Goal: Transaction & Acquisition: Book appointment/travel/reservation

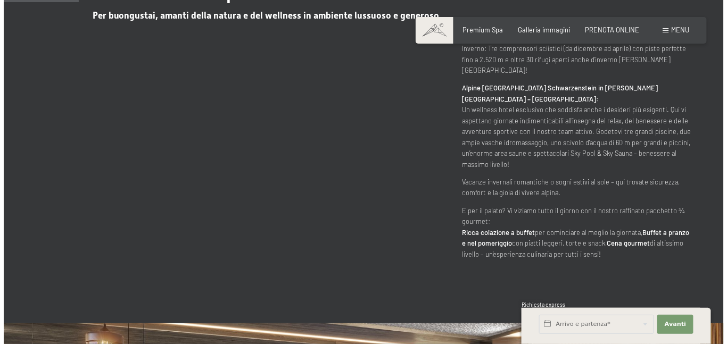
scroll to position [468, 0]
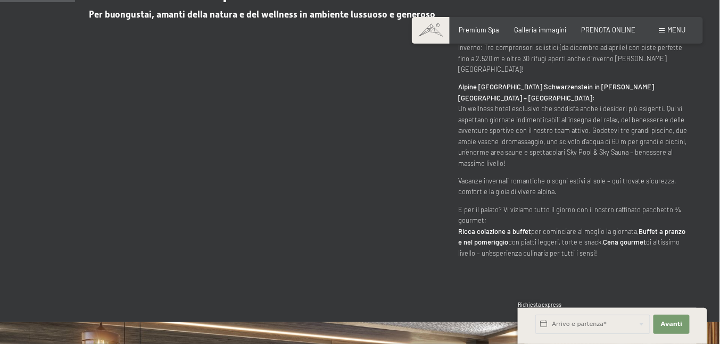
click at [666, 29] on div "Menu" at bounding box center [672, 31] width 27 height 10
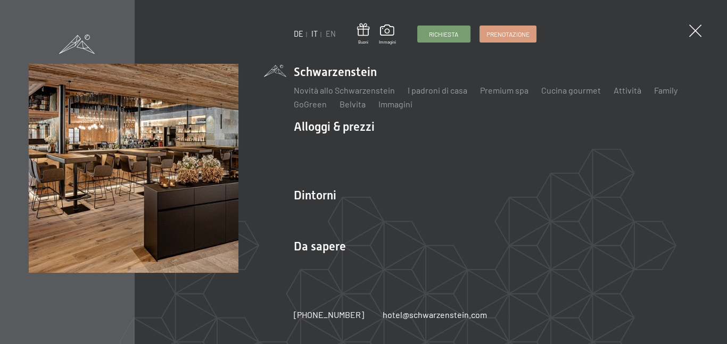
click at [299, 34] on link "DE" at bounding box center [299, 33] width 10 height 9
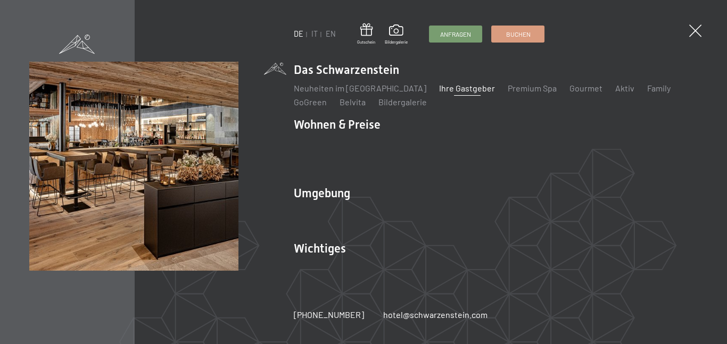
click at [447, 93] on link "Ihre Gastgeber" at bounding box center [467, 88] width 56 height 10
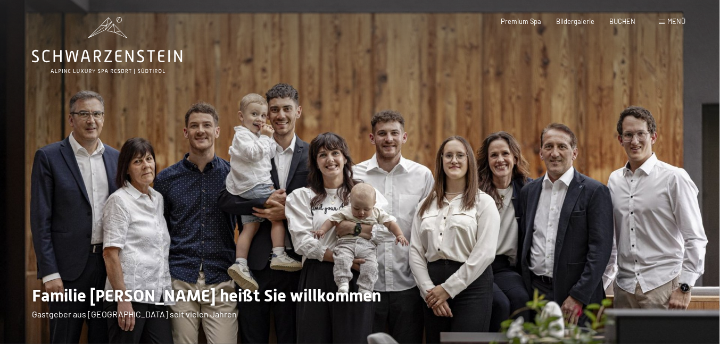
click at [679, 17] on span "Menü" at bounding box center [677, 21] width 18 height 9
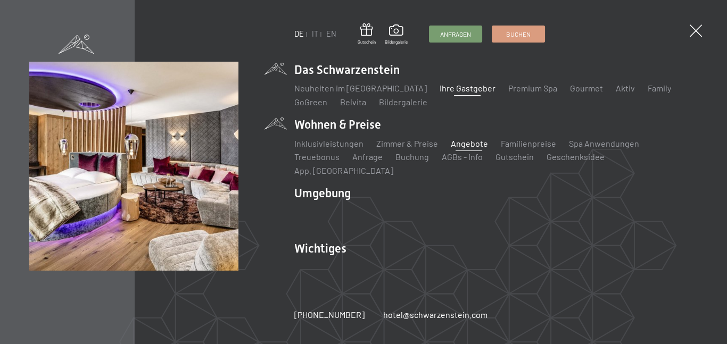
click at [467, 148] on link "Angebote" at bounding box center [468, 143] width 37 height 10
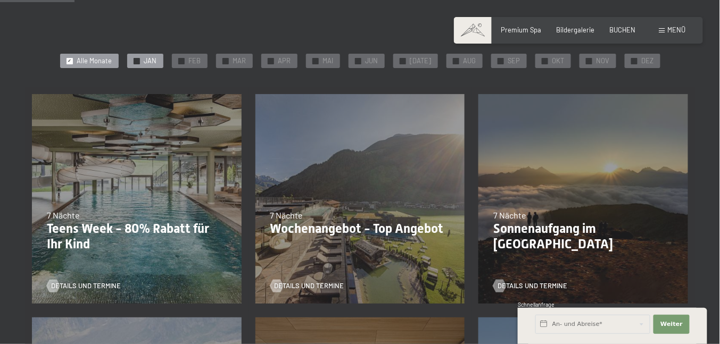
click at [152, 59] on span "JAN" at bounding box center [150, 61] width 13 height 10
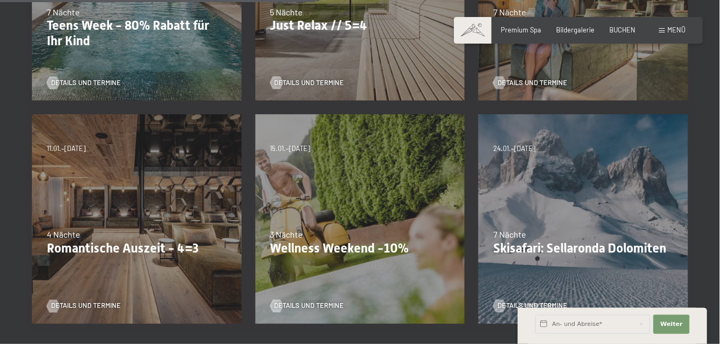
scroll to position [426, 0]
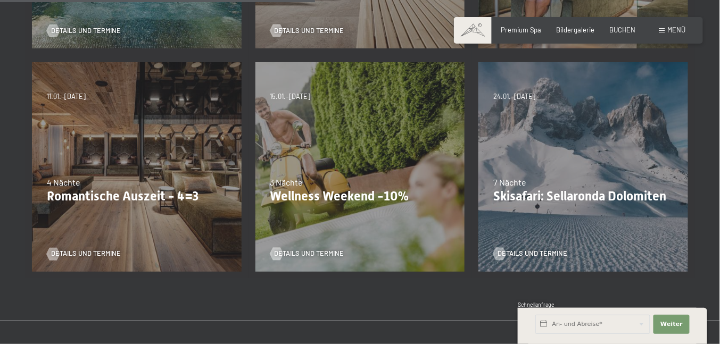
click at [352, 164] on div "13.11.–01.12.2025 11.12.–22.12.2025 15.01.–26.01.2026 12.03.–23.03.2026 3 Nächt…" at bounding box center [361, 167] width 224 height 224
click at [345, 158] on div "13.11.–01.12.2025 11.12.–22.12.2025 15.01.–26.01.2026 12.03.–23.03.2026 3 Nächt…" at bounding box center [361, 167] width 224 height 224
click at [303, 160] on div "13.11.–01.12.2025 11.12.–22.12.2025 15.01.–26.01.2026 12.03.–23.03.2026 3 Nächt…" at bounding box center [361, 167] width 224 height 224
click at [308, 195] on p "Wellness Weekend -10%" at bounding box center [360, 196] width 180 height 15
click at [300, 253] on span "Details und Termine" at bounding box center [320, 255] width 70 height 10
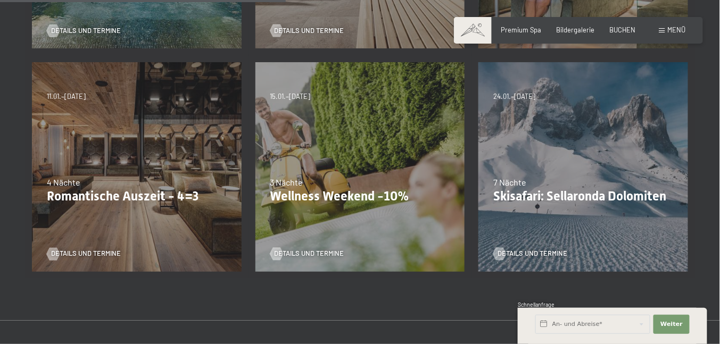
scroll to position [128, 0]
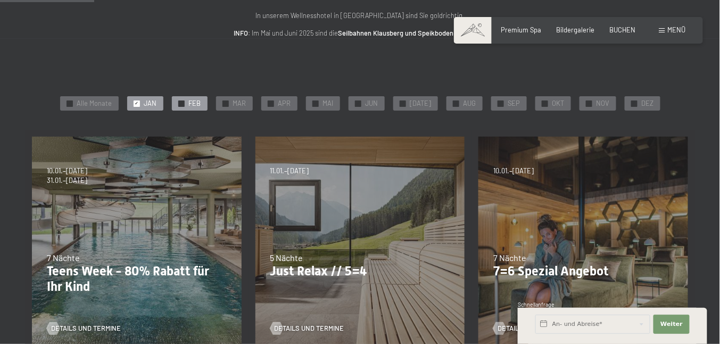
click at [199, 105] on span "FEB" at bounding box center [195, 104] width 12 height 10
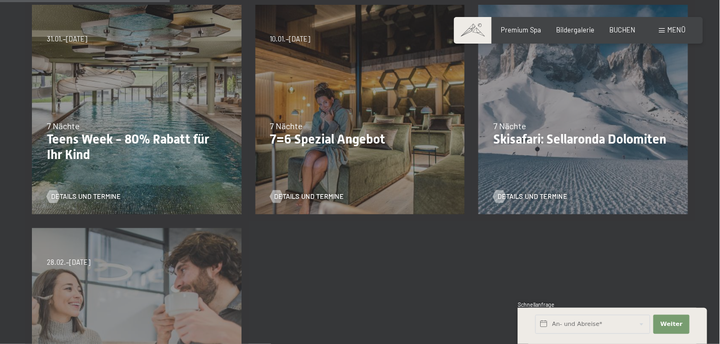
scroll to position [213, 0]
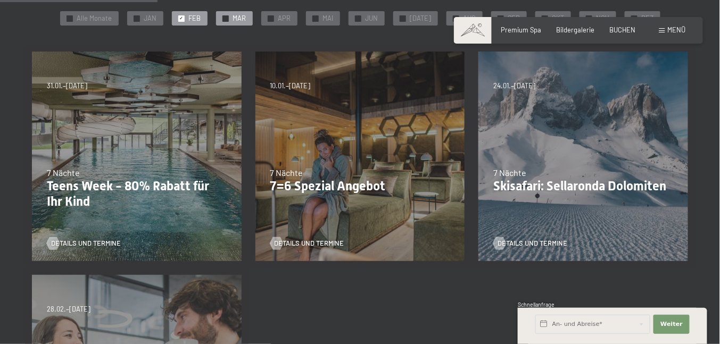
click at [229, 13] on div "✓ MAR" at bounding box center [234, 18] width 37 height 15
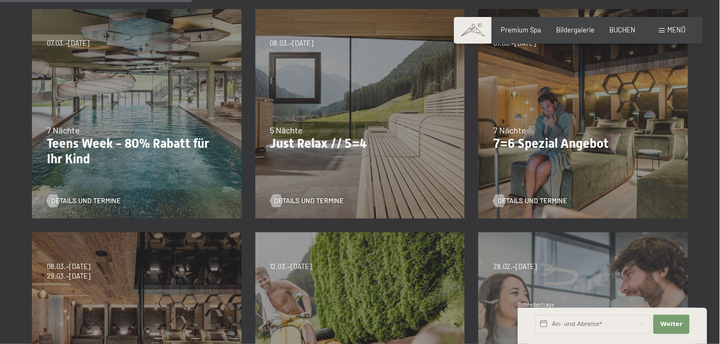
scroll to position [383, 0]
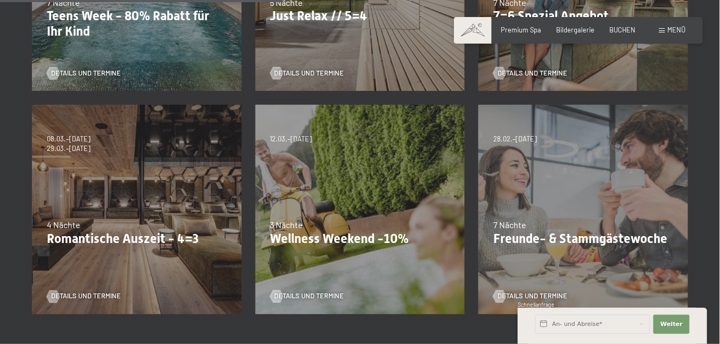
click at [153, 171] on div "09.11.–05.12.2025 08.12.–19.12.2025 11.01.–23.01.2026 08.03.–27.03.2026 29.03.–…" at bounding box center [137, 210] width 224 height 224
click at [109, 243] on p "Romantische Auszeit - 4=3" at bounding box center [137, 239] width 180 height 15
click at [78, 296] on span "Details und Termine" at bounding box center [97, 297] width 70 height 10
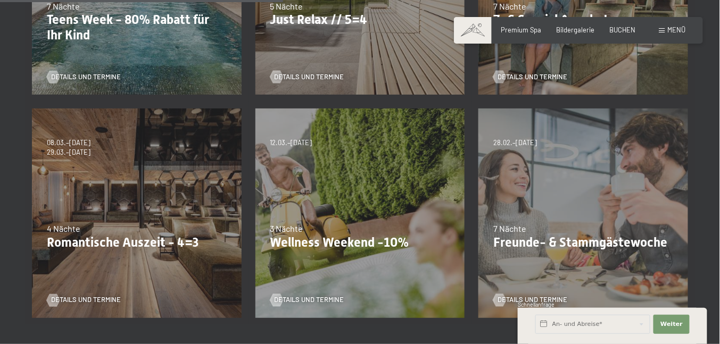
scroll to position [341, 0]
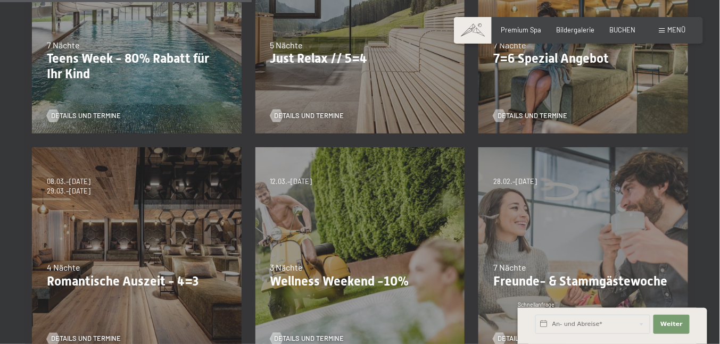
click at [334, 213] on div "13.11.–01.12.2025 11.12.–22.12.2025 15.01.–26.01.2026 12.03.–23.03.2026 3 Nächt…" at bounding box center [361, 252] width 224 height 224
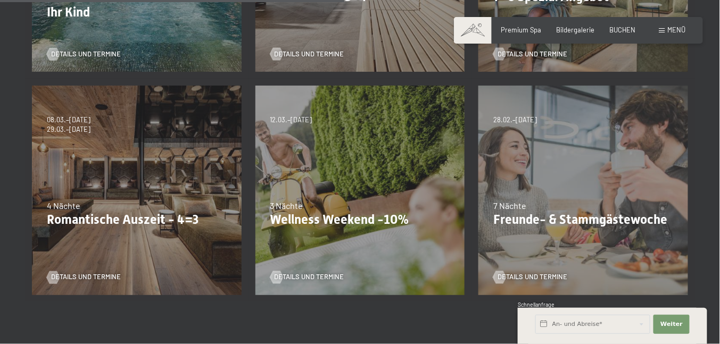
scroll to position [468, 0]
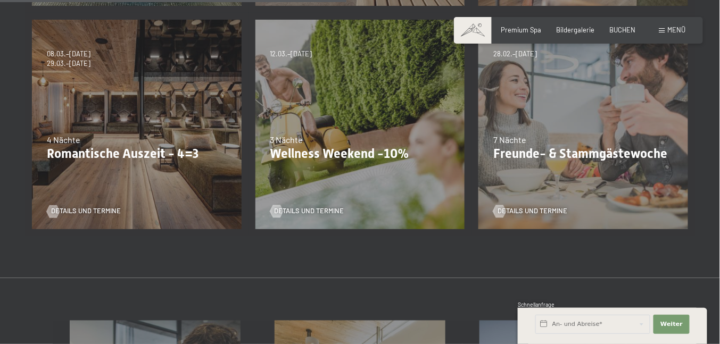
click at [322, 203] on span "Einwilligung Marketing*" at bounding box center [301, 202] width 88 height 11
click at [252, 203] on input "Einwilligung Marketing*" at bounding box center [246, 202] width 11 height 11
checkbox input "false"
click at [321, 210] on span "Details und Termine" at bounding box center [320, 212] width 70 height 10
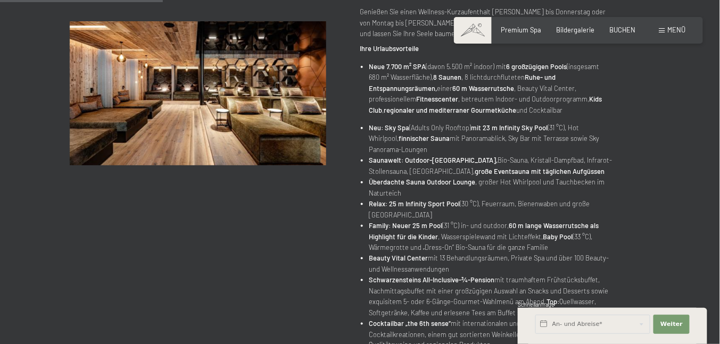
scroll to position [43, 0]
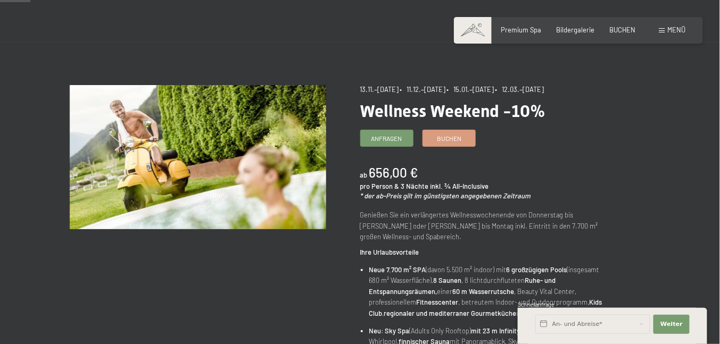
scroll to position [43, 0]
